Goal: Use online tool/utility: Use online tool/utility

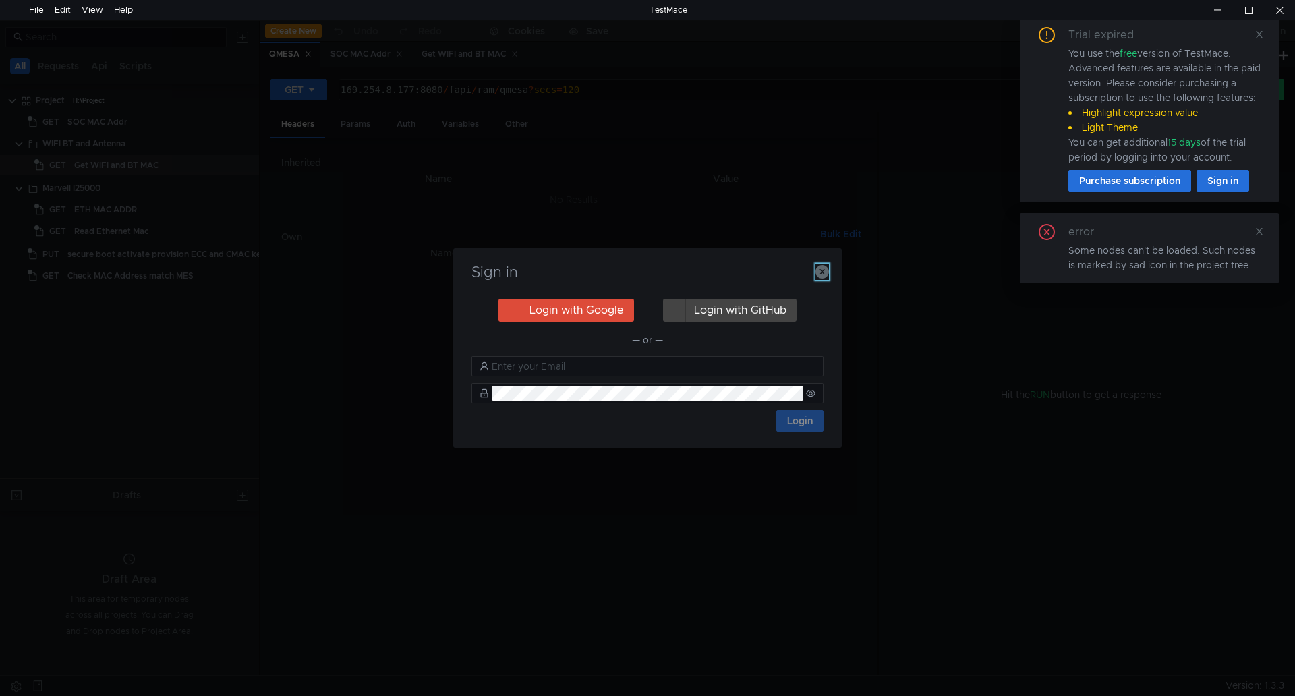
click at [821, 271] on icon "button" at bounding box center [821, 271] width 13 height 13
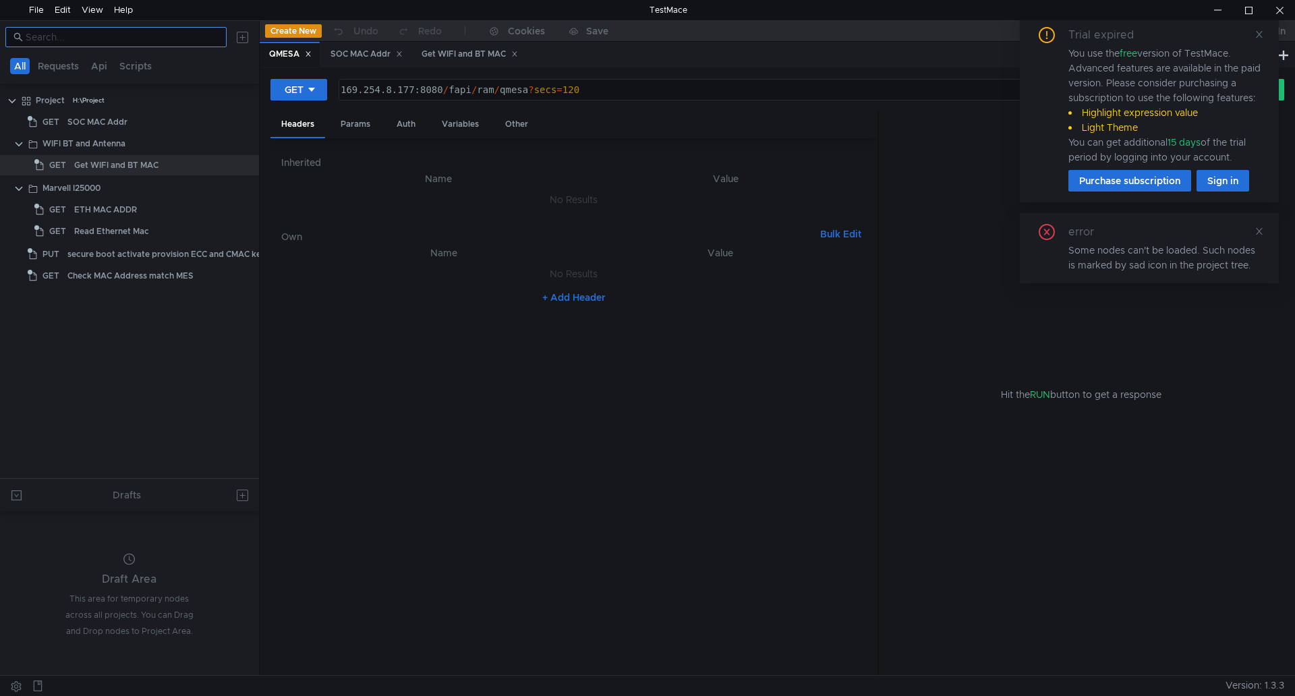
click at [119, 30] on input at bounding box center [122, 37] width 193 height 15
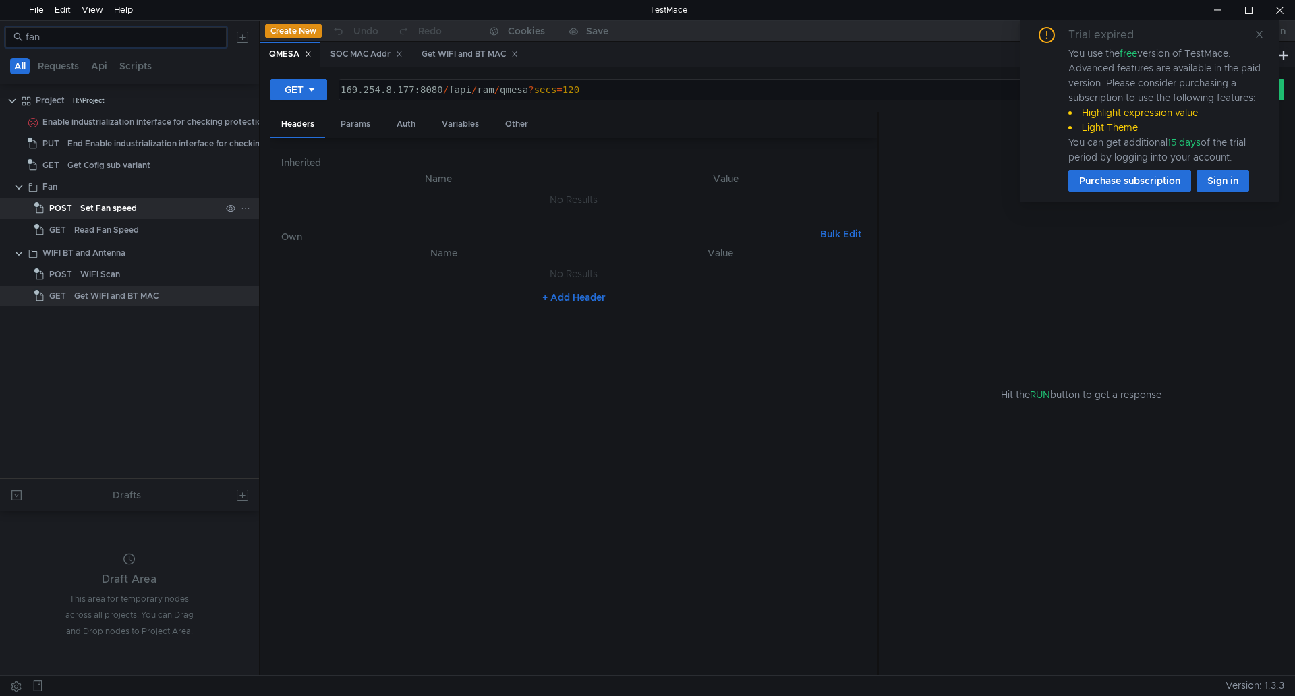
type input "fan"
click at [134, 205] on div "Set Fan speed" at bounding box center [108, 208] width 57 height 20
click at [138, 208] on div "Set Fan speed" at bounding box center [150, 208] width 140 height 20
click at [1258, 33] on icon at bounding box center [1259, 34] width 7 height 7
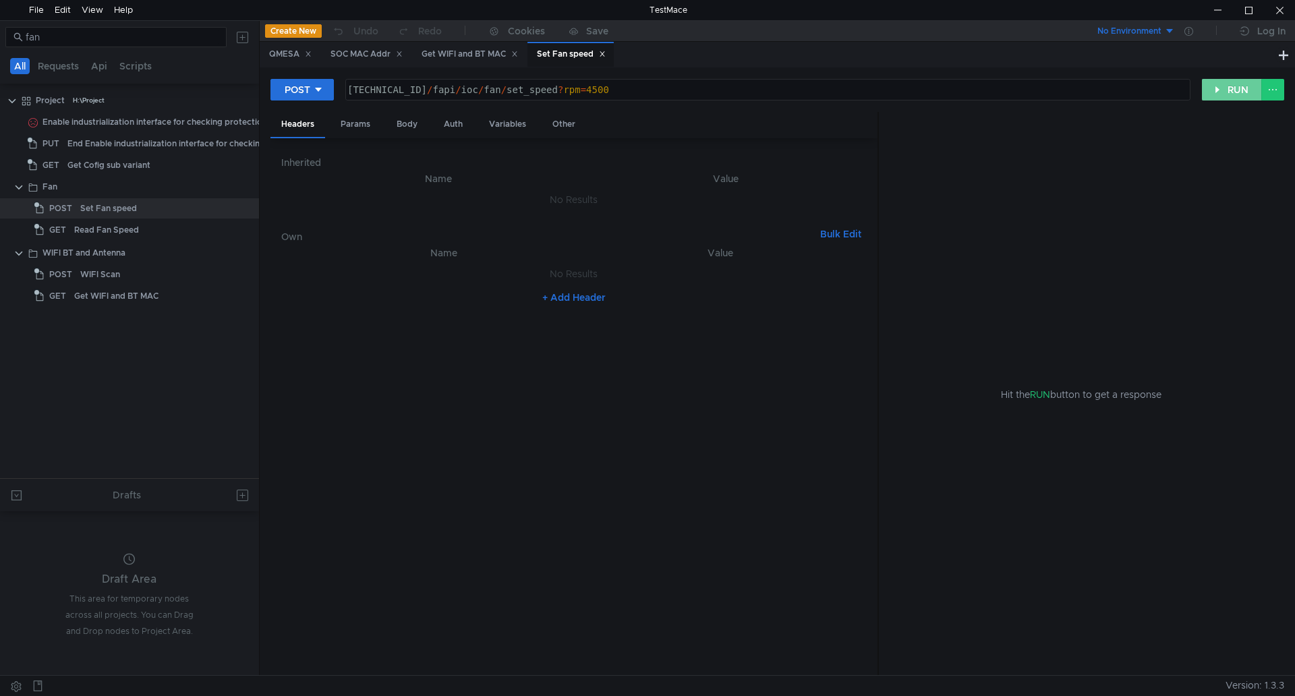
click at [1221, 83] on button "RUN" at bounding box center [1232, 90] width 60 height 22
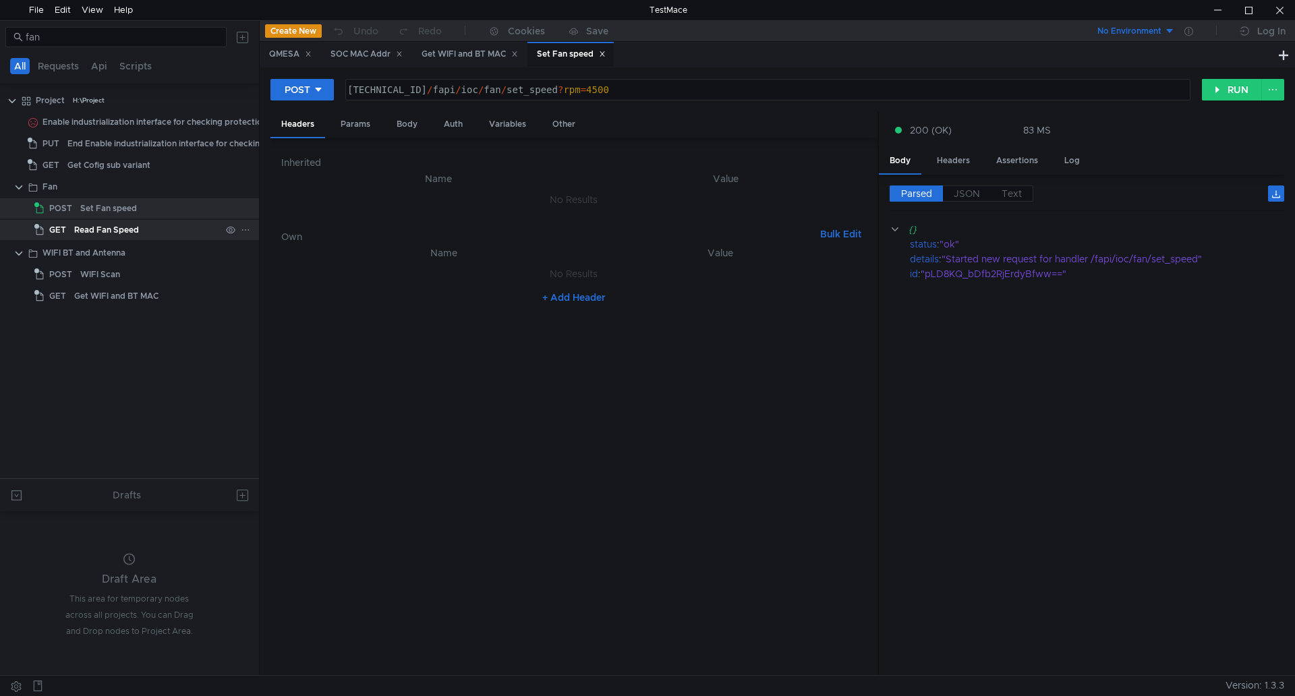
click at [117, 225] on div "Read Fan Speed" at bounding box center [106, 230] width 65 height 20
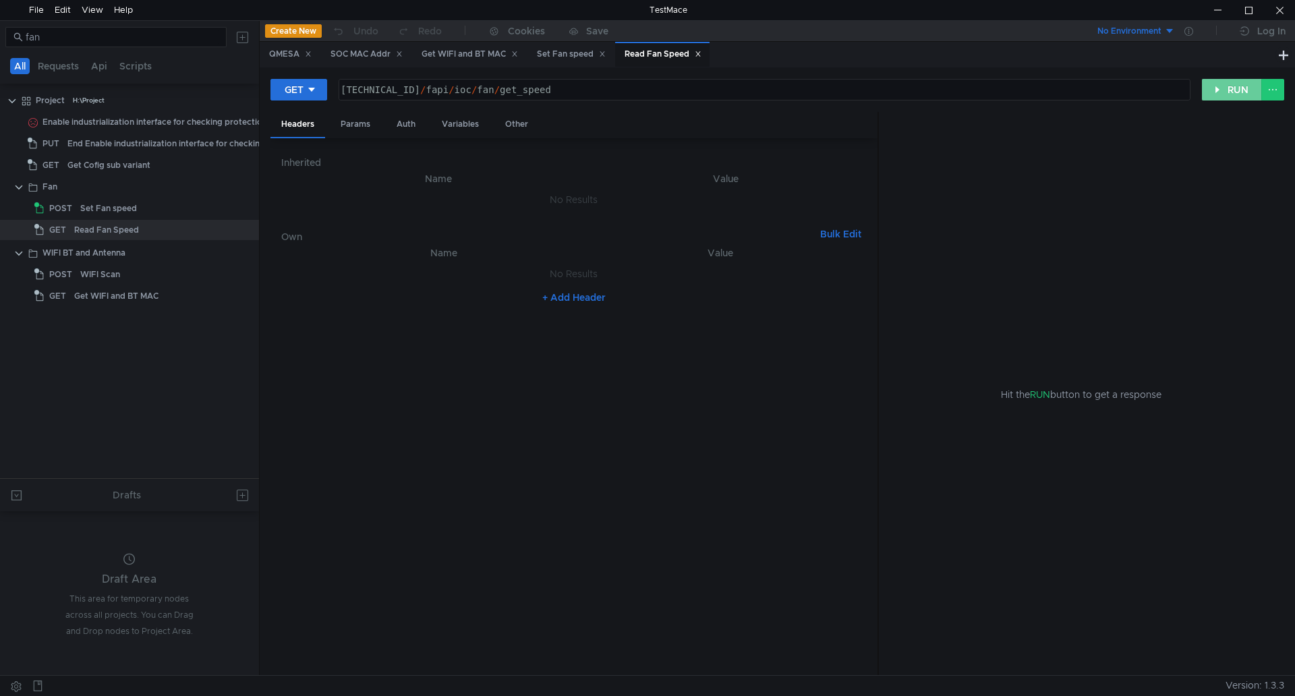
click at [1226, 85] on button "RUN" at bounding box center [1232, 90] width 60 height 22
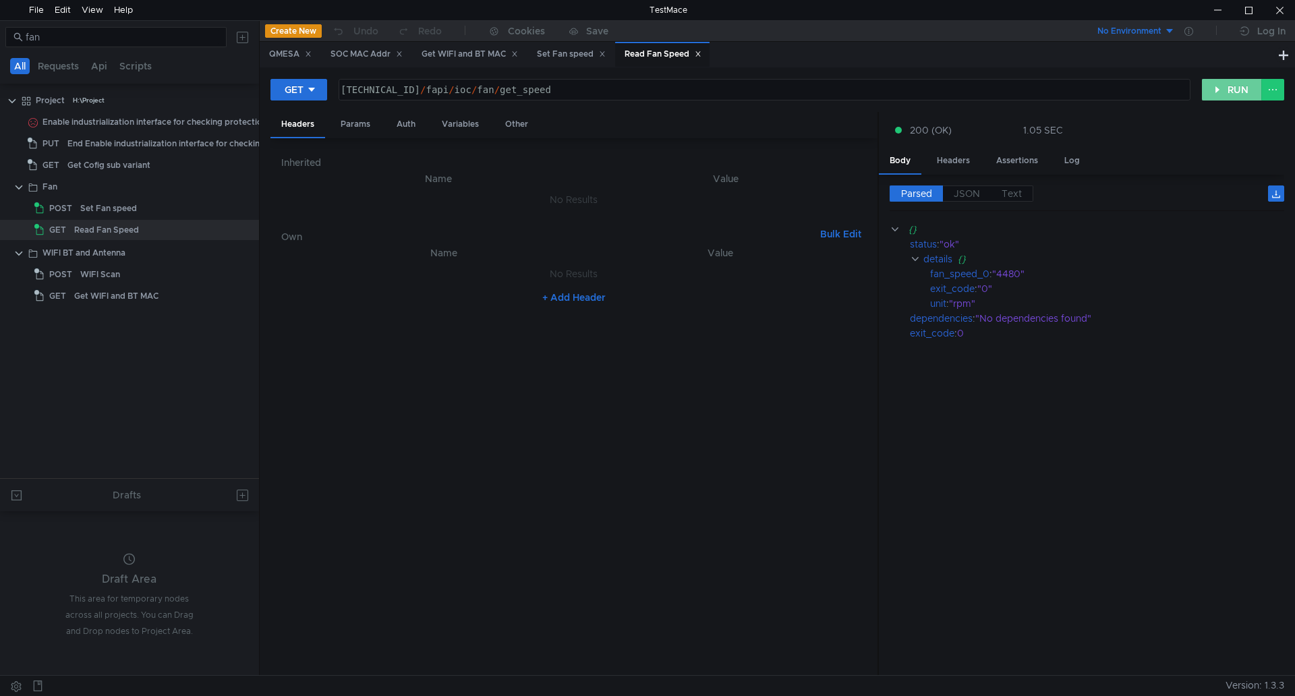
click at [1226, 85] on button "RUN" at bounding box center [1232, 90] width 60 height 22
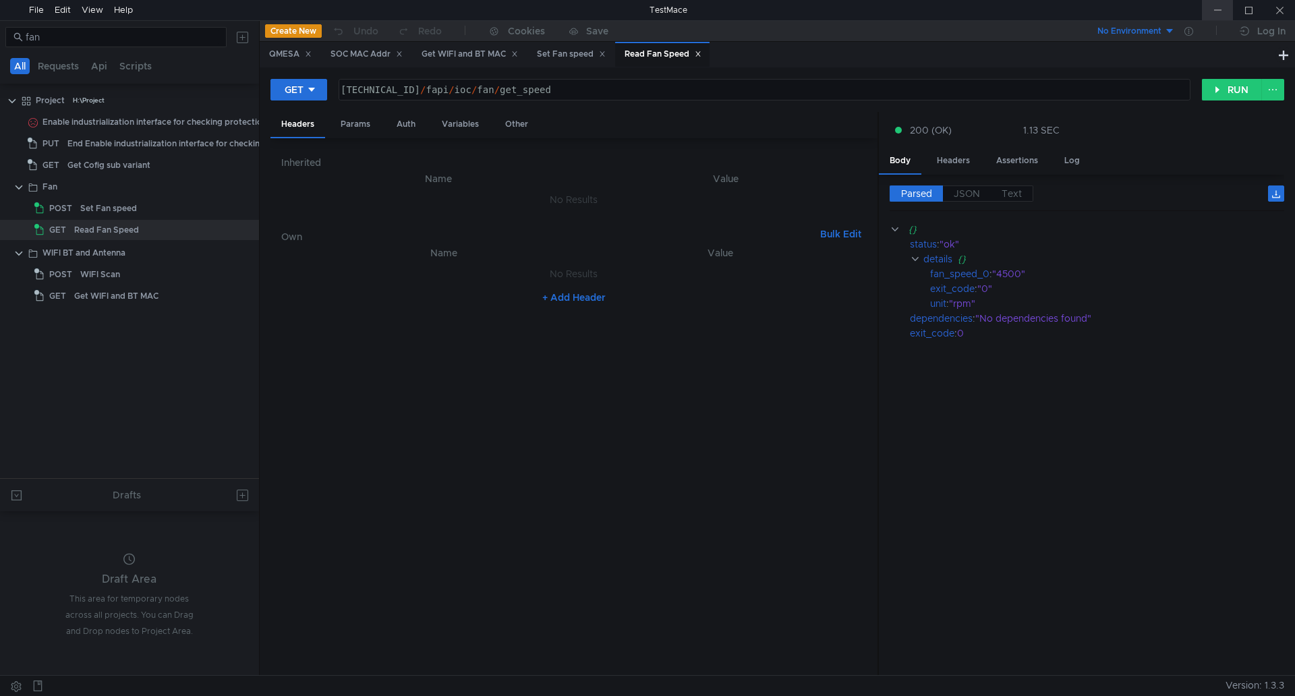
click at [1222, 11] on div at bounding box center [1217, 10] width 31 height 20
